Goal: Task Accomplishment & Management: Manage account settings

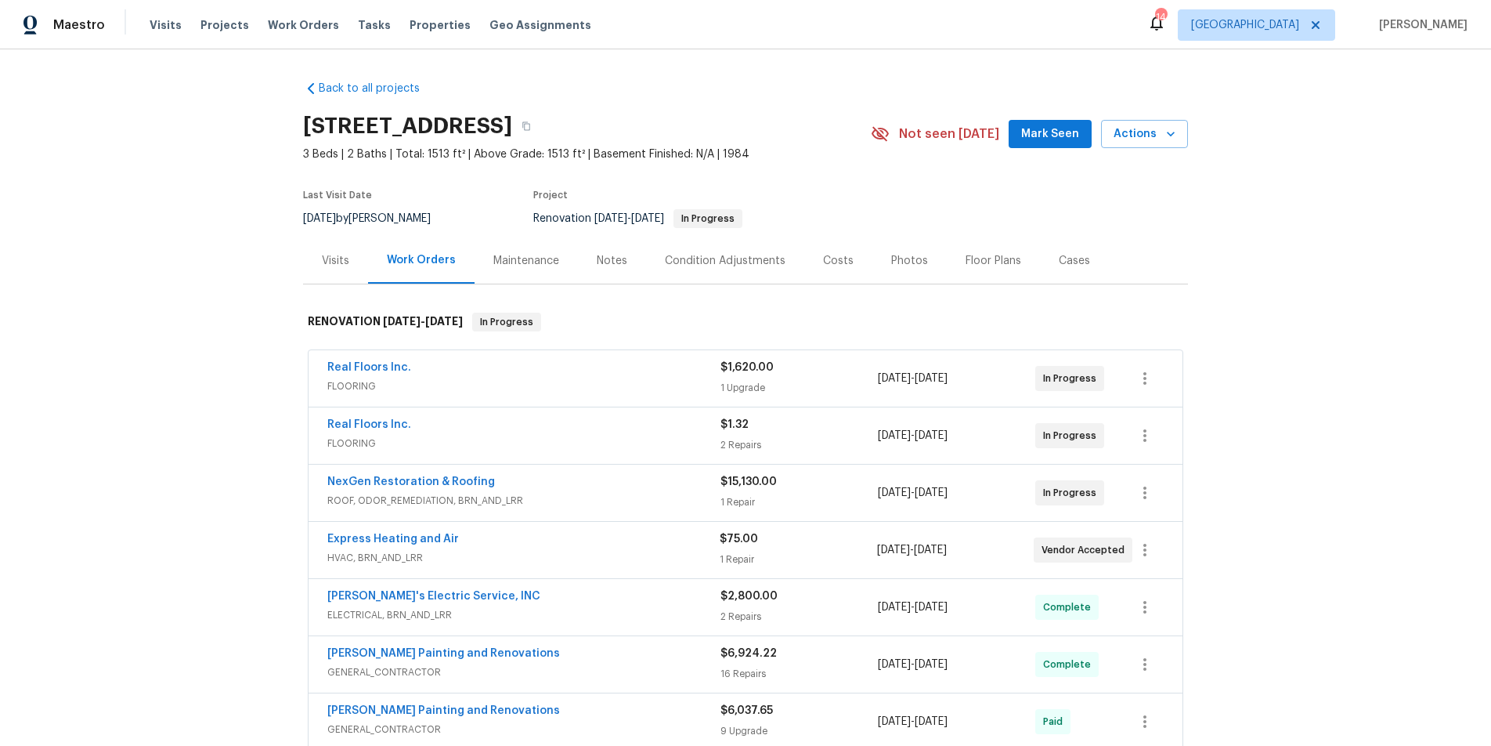
click at [624, 564] on span "HVAC, BRN_AND_LRR" at bounding box center [523, 558] width 392 height 16
